Goal: Navigation & Orientation: Find specific page/section

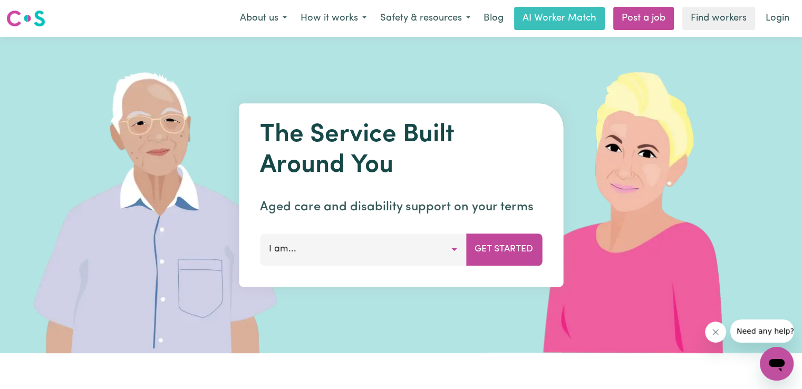
click at [376, 246] on button "I am..." at bounding box center [363, 250] width 206 height 32
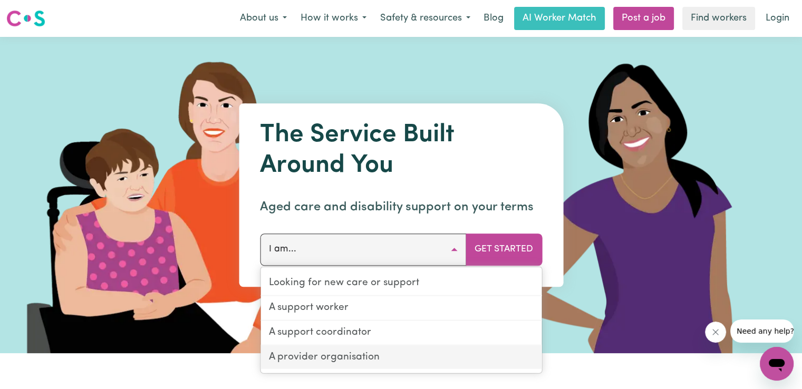
click at [344, 356] on link "A provider organisation" at bounding box center [401, 358] width 281 height 24
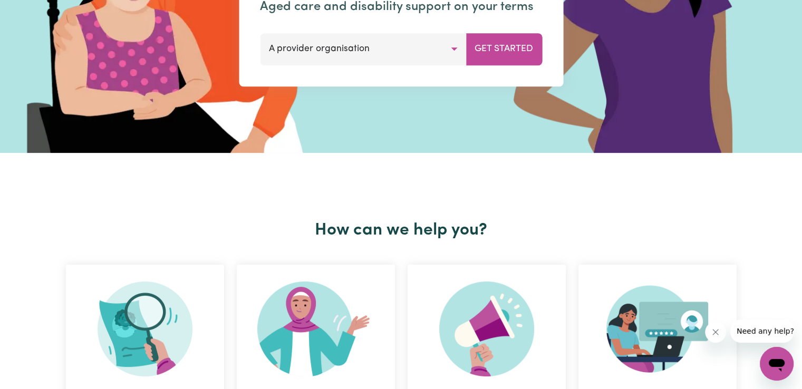
scroll to position [97, 0]
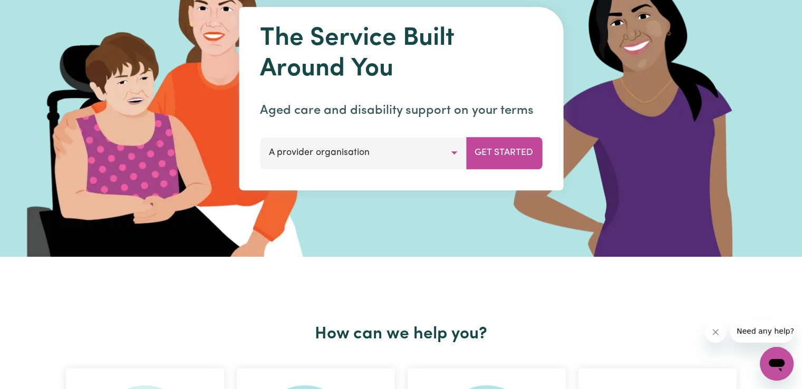
click at [424, 140] on button "A provider organisation" at bounding box center [363, 153] width 206 height 32
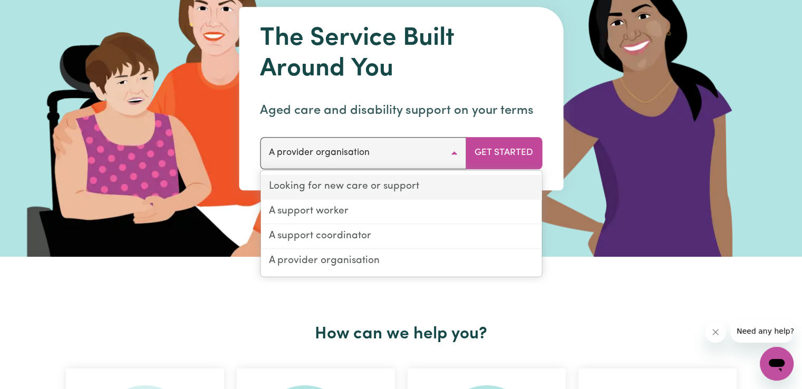
click at [348, 184] on link "Looking for new care or support" at bounding box center [401, 187] width 281 height 25
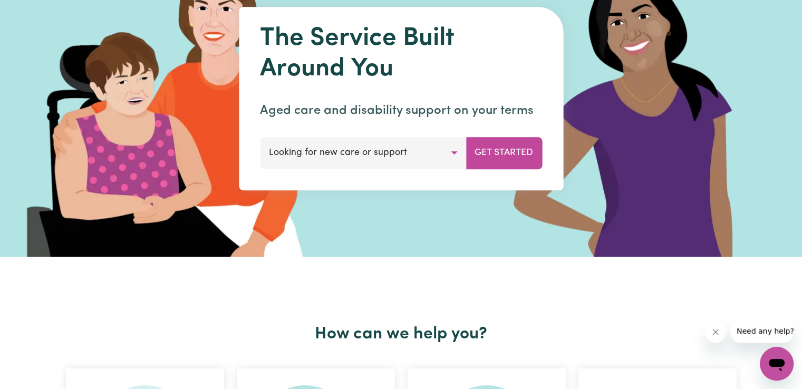
click at [361, 161] on button "Looking for new care or support" at bounding box center [363, 153] width 206 height 32
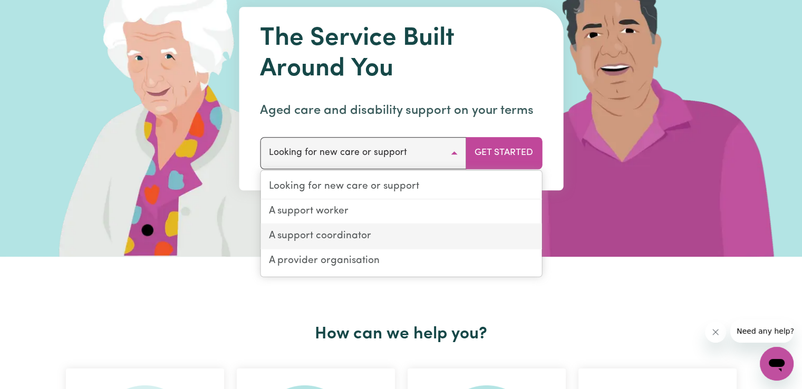
click at [323, 238] on link "A support coordinator" at bounding box center [401, 236] width 281 height 25
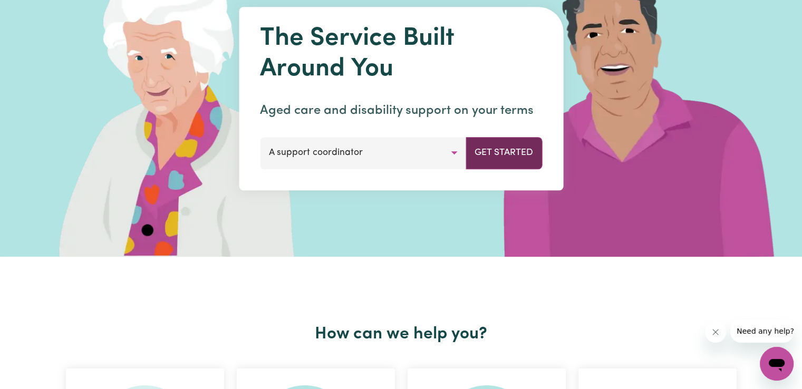
click at [488, 161] on button "Get Started" at bounding box center [504, 153] width 76 height 32
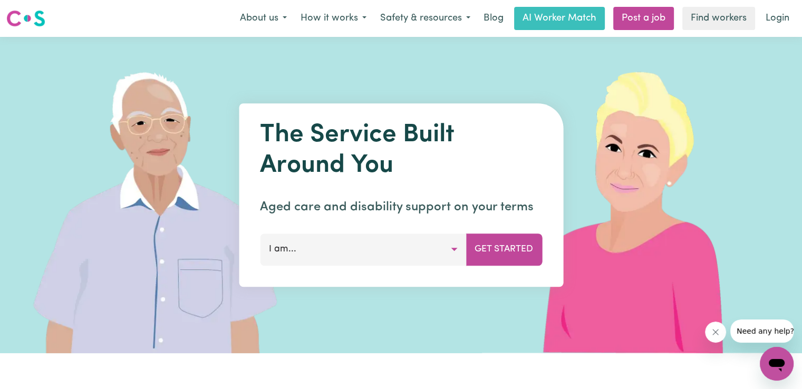
click at [281, 250] on button "I am..." at bounding box center [363, 250] width 206 height 32
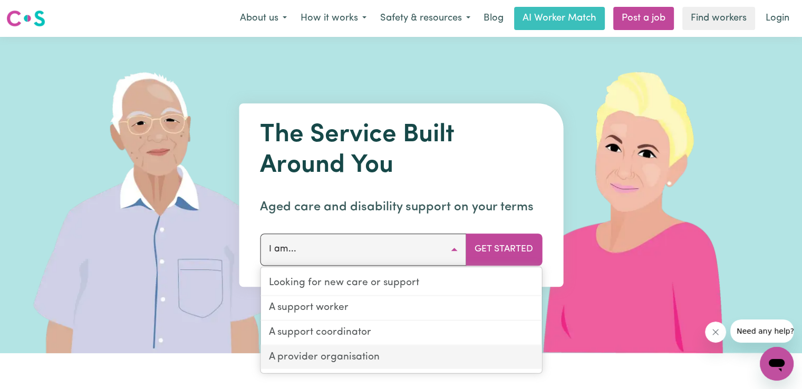
click at [330, 357] on link "A provider organisation" at bounding box center [401, 358] width 281 height 24
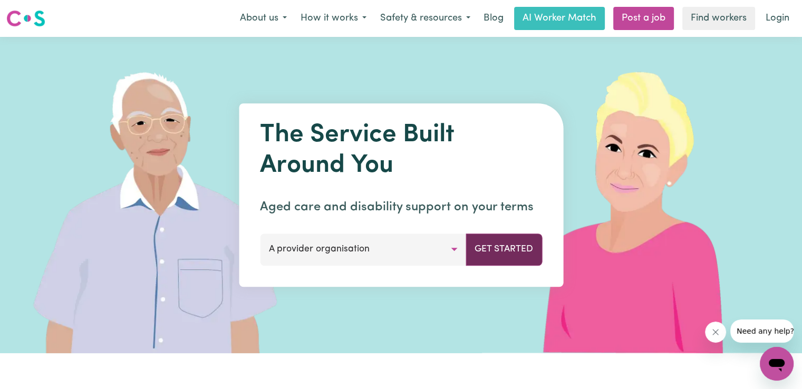
click at [491, 243] on button "Get Started" at bounding box center [504, 250] width 76 height 32
